Goal: Information Seeking & Learning: Understand process/instructions

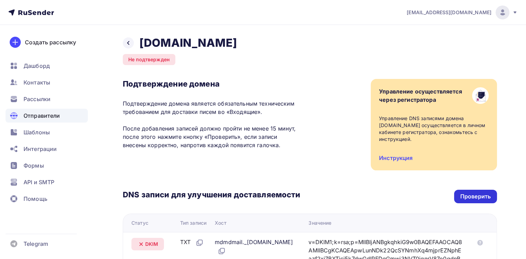
click at [466, 195] on div "Проверить" at bounding box center [476, 196] width 30 height 8
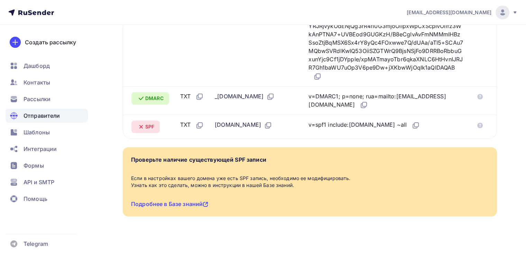
scroll to position [242, 0]
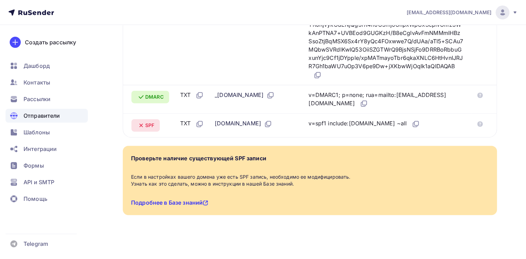
click at [195, 199] on link "Подробнее в Базе знаний" at bounding box center [169, 202] width 77 height 7
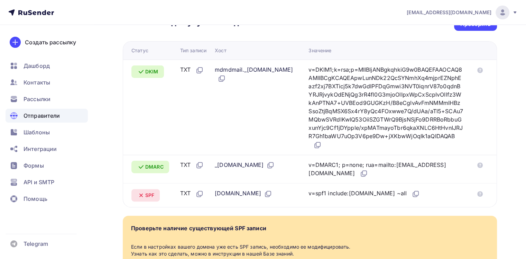
scroll to position [173, 0]
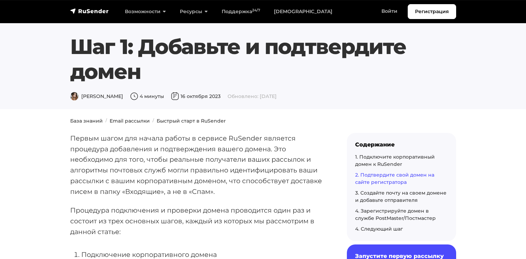
scroll to position [865, 0]
